Goal: Check status: Check status

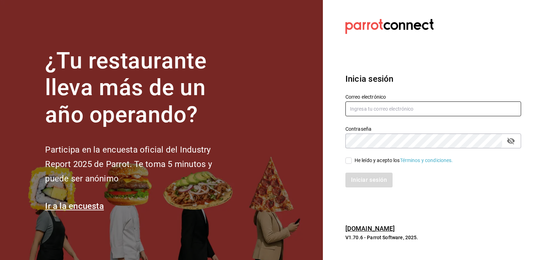
click at [377, 113] on input "text" at bounding box center [433, 108] width 176 height 15
type input "[EMAIL_ADDRESS][DOMAIN_NAME]"
click at [349, 160] on input "He leído y acepto los Términos y condiciones." at bounding box center [348, 160] width 6 height 6
checkbox input "true"
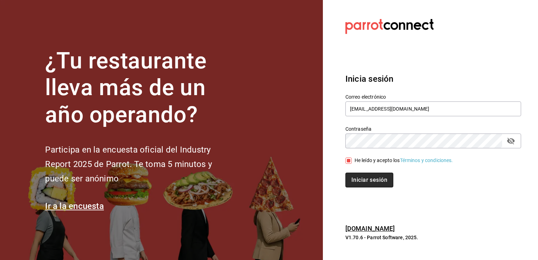
click at [355, 180] on button "Iniciar sesión" at bounding box center [369, 179] width 48 height 15
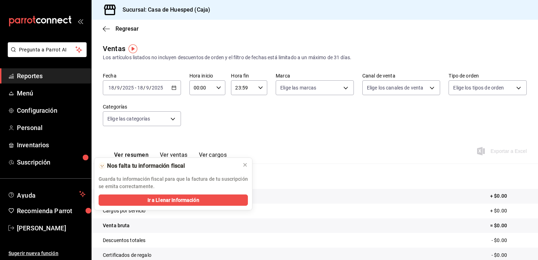
click at [45, 80] on span "Reportes" at bounding box center [51, 76] width 69 height 10
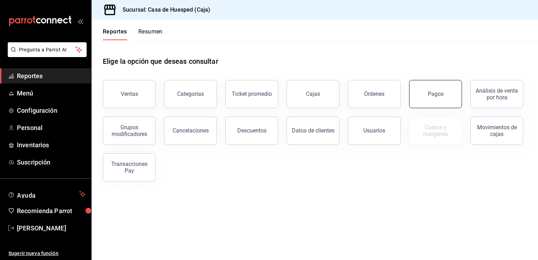
click at [420, 91] on button "Pagos" at bounding box center [435, 94] width 53 height 28
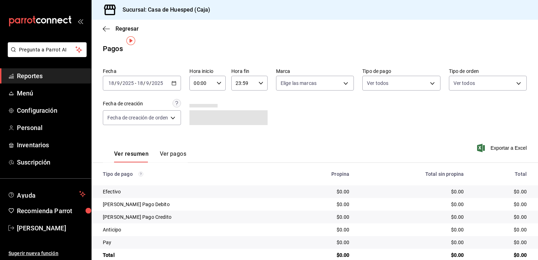
scroll to position [13, 0]
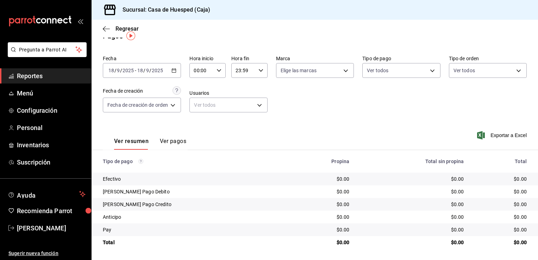
click at [176, 68] on icon "button" at bounding box center [173, 70] width 5 height 5
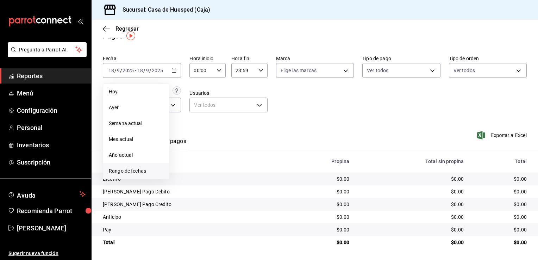
click at [138, 171] on span "Rango de fechas" at bounding box center [136, 170] width 55 height 7
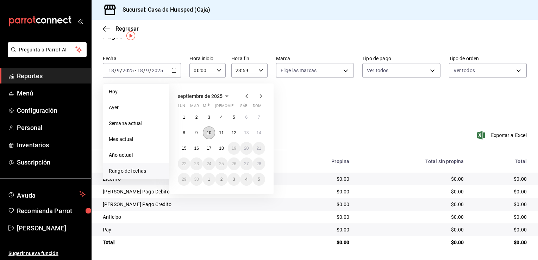
click at [211, 133] on abbr "10" at bounding box center [209, 132] width 5 height 5
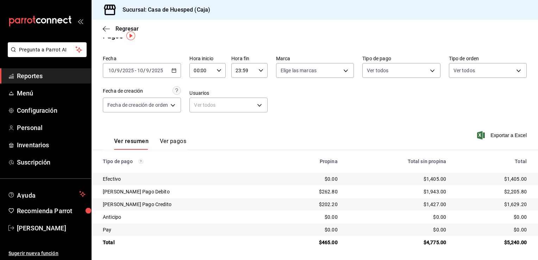
click at [171, 69] on div "2025-09-10 10 / 9 / 2025 - 2025-09-10 10 / 9 / 2025" at bounding box center [142, 70] width 78 height 15
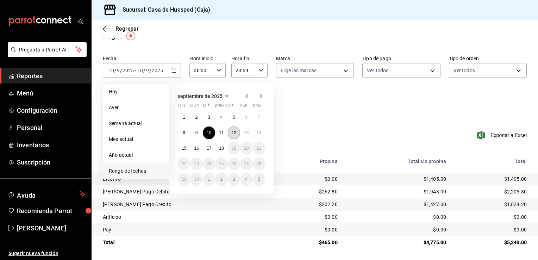
click at [233, 136] on button "12" at bounding box center [234, 132] width 12 height 13
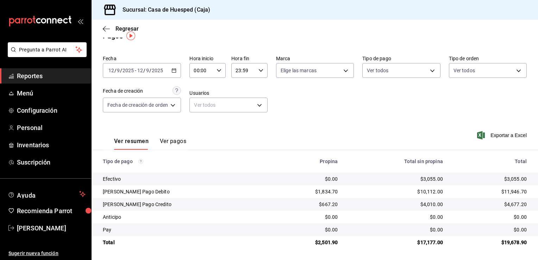
click at [175, 72] on \(Stroke\) "button" at bounding box center [174, 71] width 4 height 4
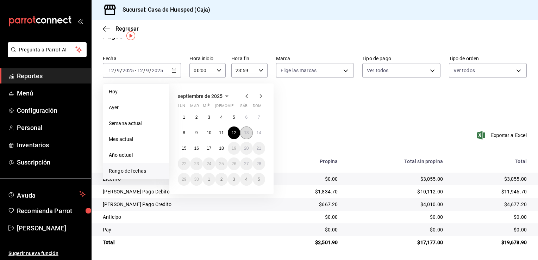
click at [248, 132] on abbr "13" at bounding box center [246, 132] width 5 height 5
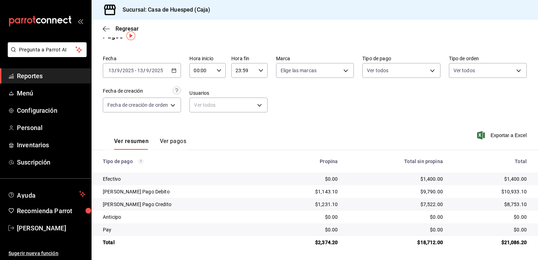
click at [171, 71] on div "2025-09-13 13 / 9 / 2025 - 2025-09-13 13 / 9 / 2025" at bounding box center [142, 70] width 78 height 15
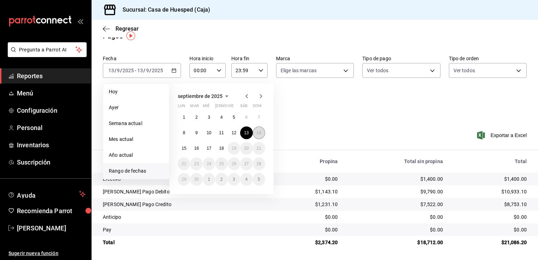
click at [258, 131] on abbr "14" at bounding box center [259, 132] width 5 height 5
